Goal: Task Accomplishment & Management: Manage account settings

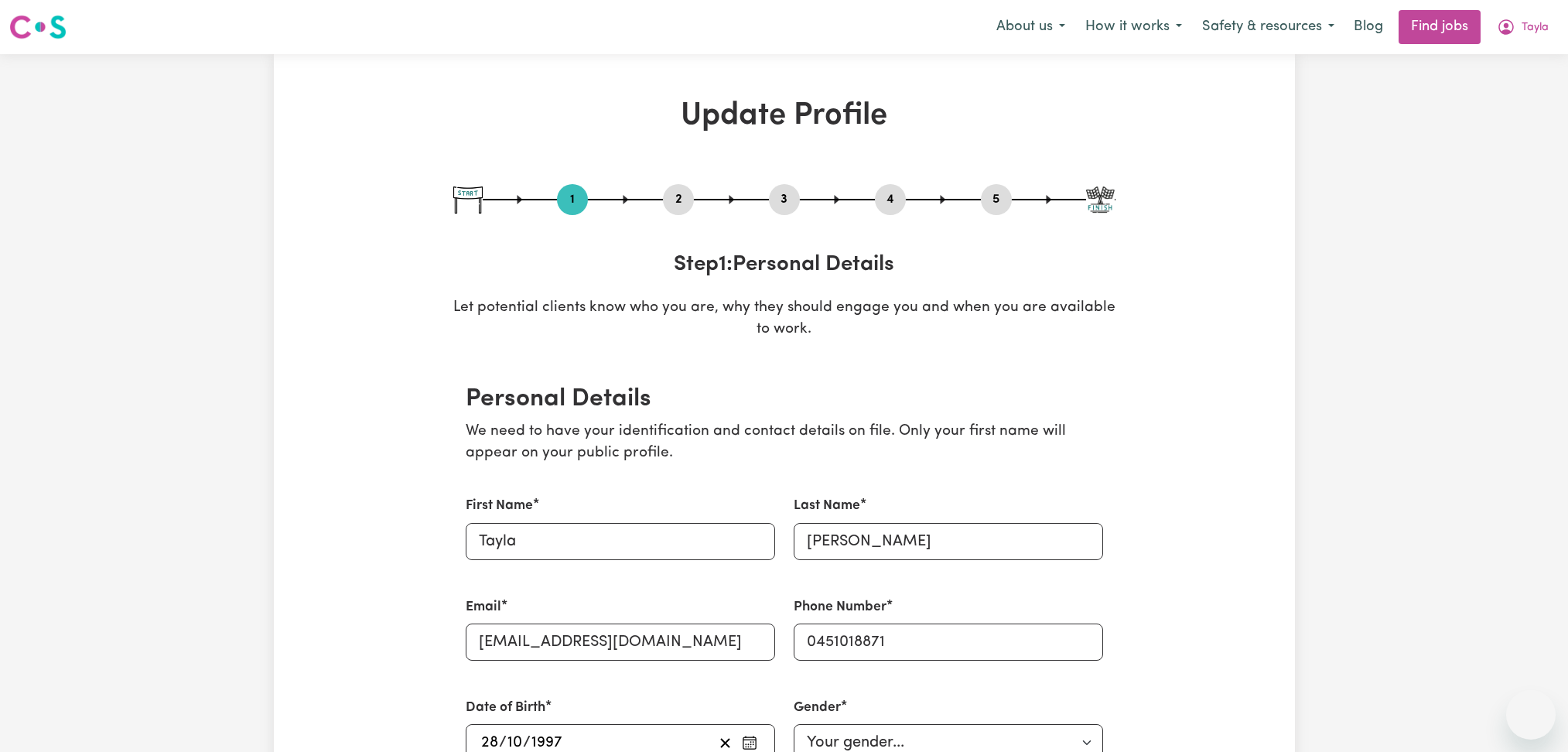
select select "[DEMOGRAPHIC_DATA]"
select select "[DEMOGRAPHIC_DATA] Citizen"
select select "Studying a healthcare related degree or qualification"
select select "60"
select select "90"
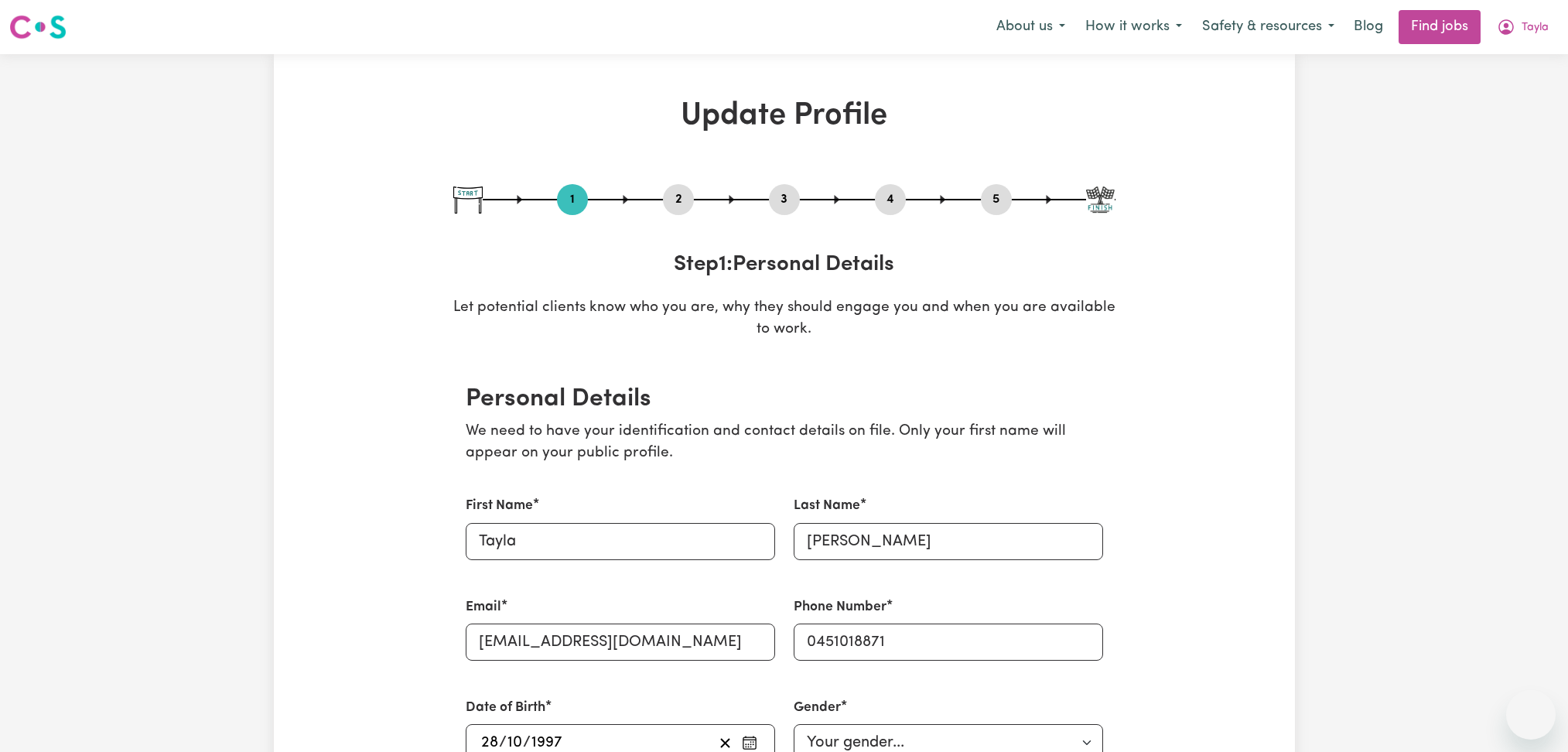
select select "110"
click at [1529, 47] on nav "Menu About us How it works Safety & resources Blog Find jobs Tayla" at bounding box center [784, 27] width 1568 height 54
click at [1526, 22] on span "Tayla" at bounding box center [1534, 28] width 27 height 17
click at [1484, 125] on link "Logout" at bounding box center [1496, 118] width 122 height 29
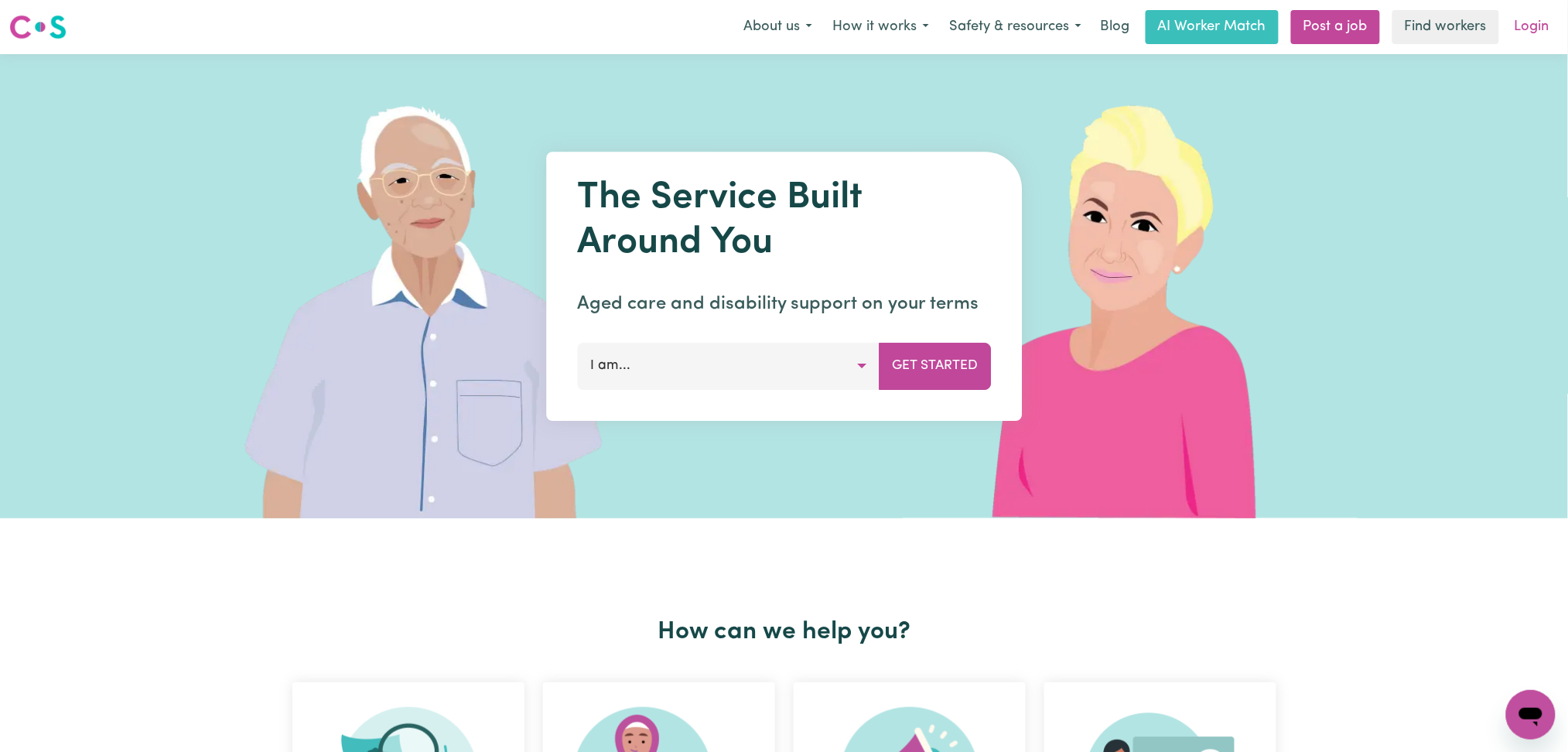
click at [1540, 41] on link "Login" at bounding box center [1532, 27] width 53 height 34
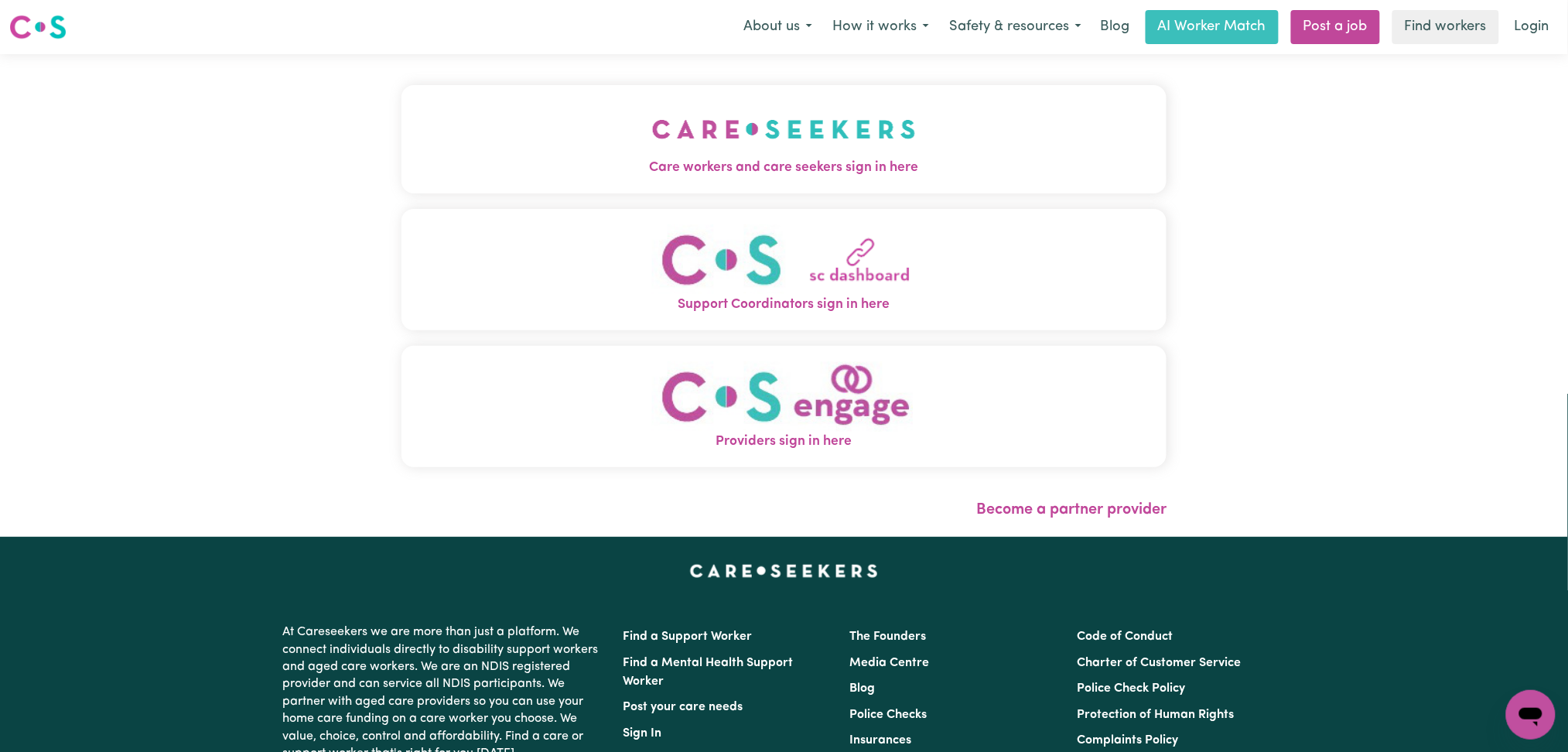
click at [749, 113] on button "Care workers and care seekers sign in here" at bounding box center [784, 139] width 766 height 108
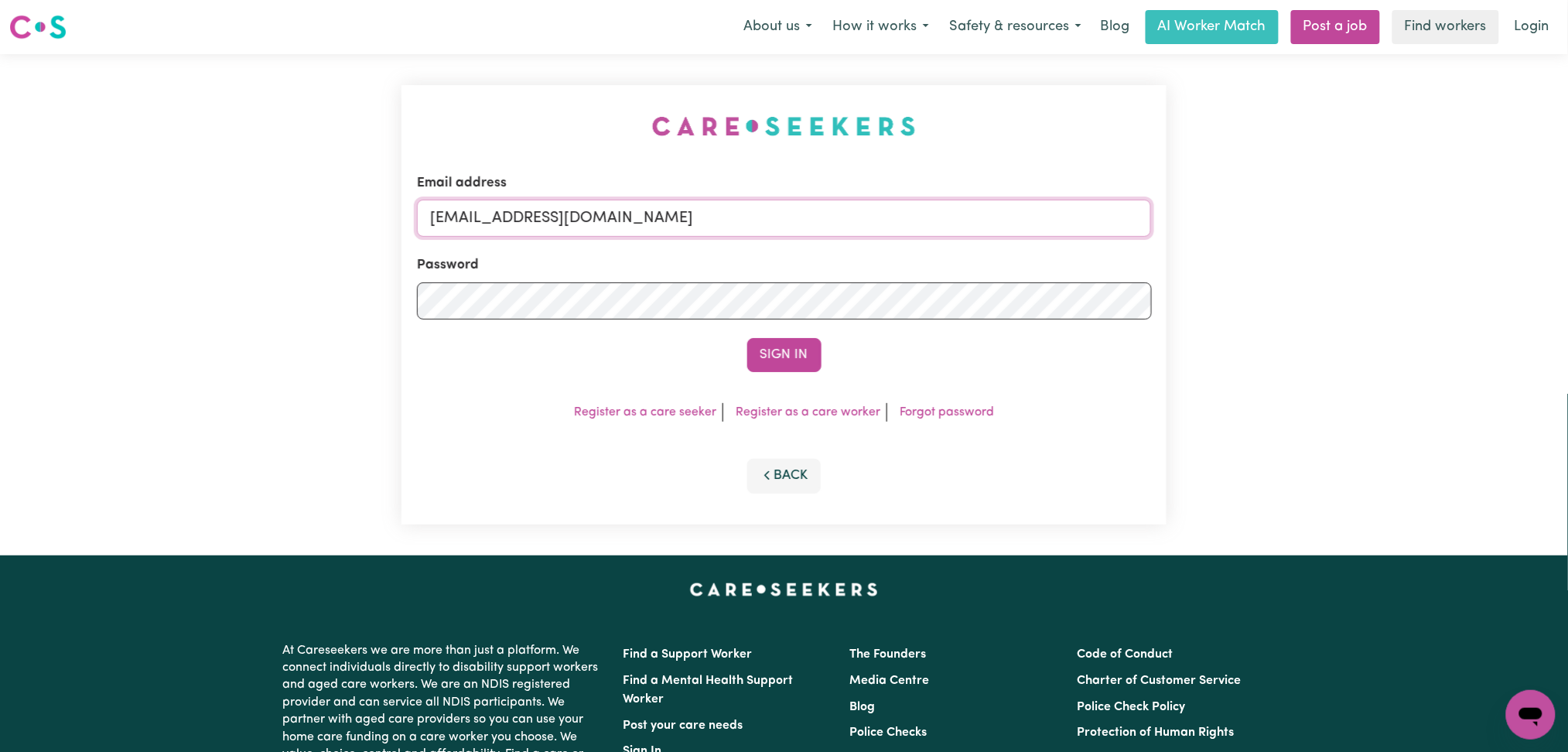
click at [669, 210] on input "[EMAIL_ADDRESS][DOMAIN_NAME]" at bounding box center [784, 218] width 735 height 37
drag, startPoint x: 510, startPoint y: 210, endPoint x: 1001, endPoint y: 239, distance: 491.9
click at [1001, 239] on form "Email address Superuser~[EMAIL_ADDRESS][DOMAIN_NAME] Password Sign In" at bounding box center [784, 272] width 735 height 199
type input "Superuser~[EMAIL_ADDRESS][DOMAIN_NAME]"
click at [774, 344] on button "Sign In" at bounding box center [785, 355] width 75 height 34
